Goal: Transaction & Acquisition: Purchase product/service

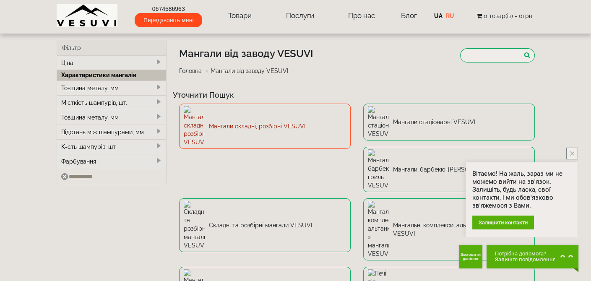
click at [200, 120] on img at bounding box center [194, 126] width 21 height 40
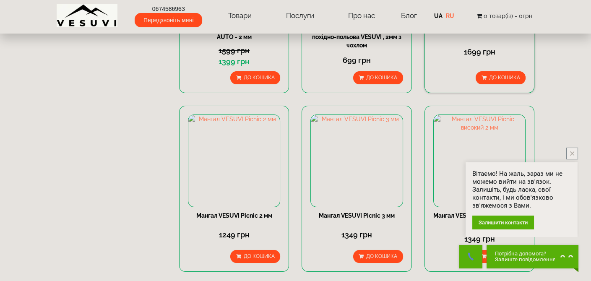
scroll to position [252, 0]
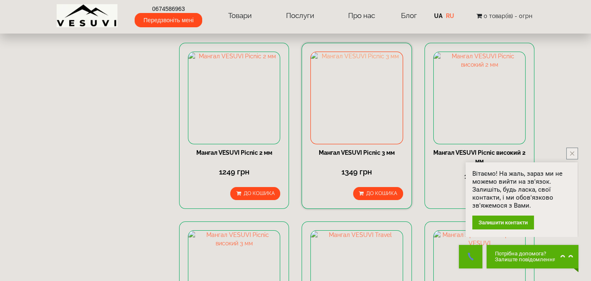
click at [378, 103] on img at bounding box center [356, 97] width 91 height 91
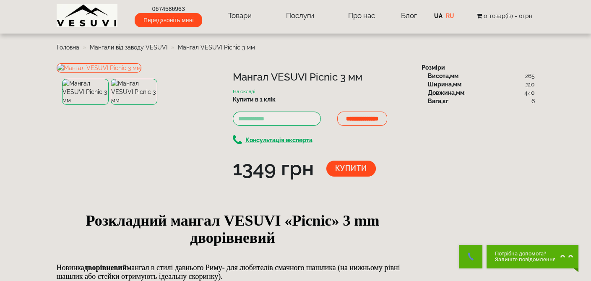
click at [131, 105] on img at bounding box center [134, 92] width 47 height 26
click at [91, 105] on img at bounding box center [85, 92] width 47 height 26
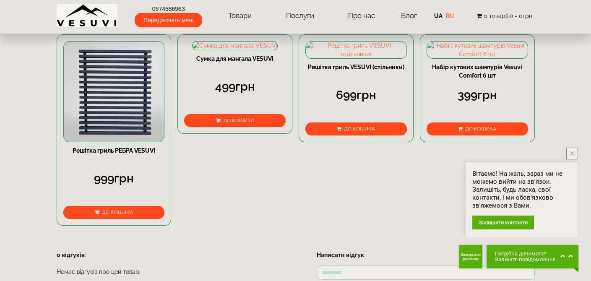
scroll to position [420, 0]
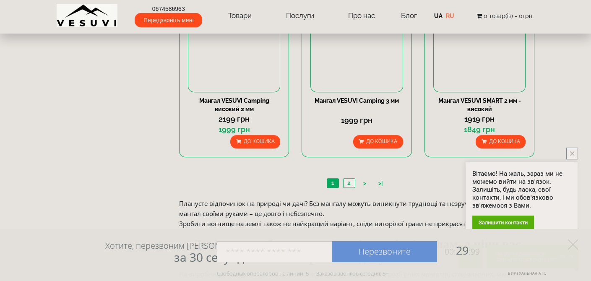
scroll to position [797, 0]
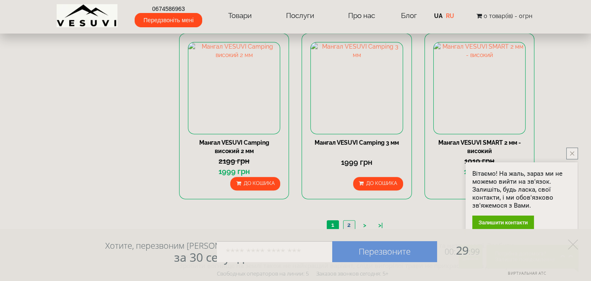
click at [349, 222] on link "2" at bounding box center [349, 225] width 12 height 9
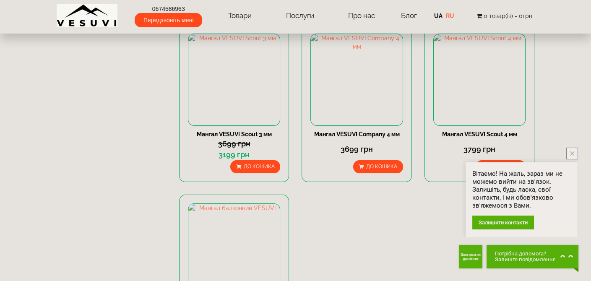
scroll to position [420, 0]
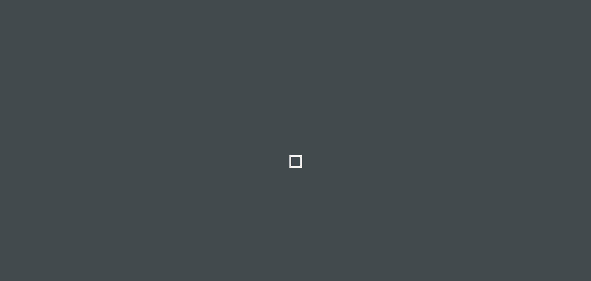
select select
